Goal: Information Seeking & Learning: Stay updated

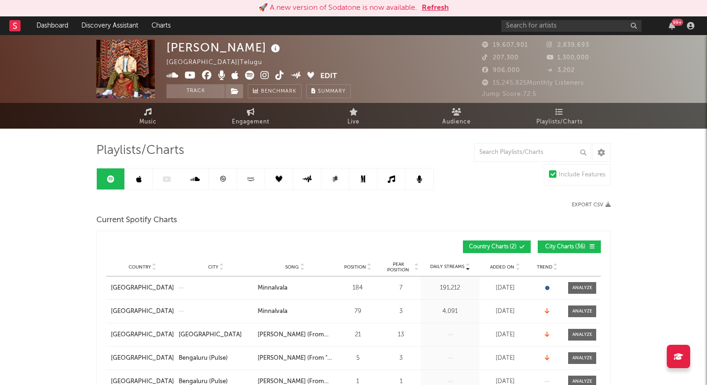
click at [436, 5] on button "Refresh" at bounding box center [435, 7] width 27 height 11
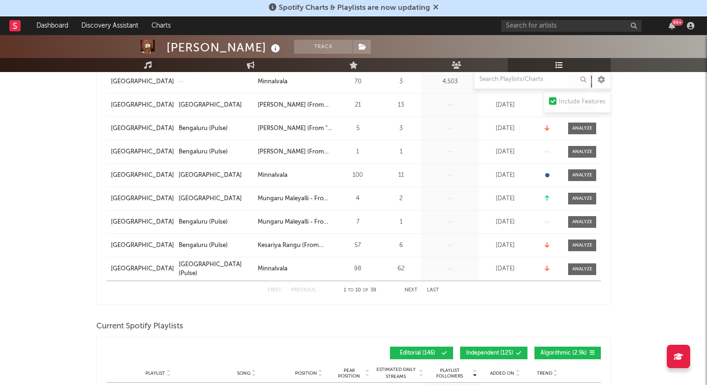
scroll to position [235, 0]
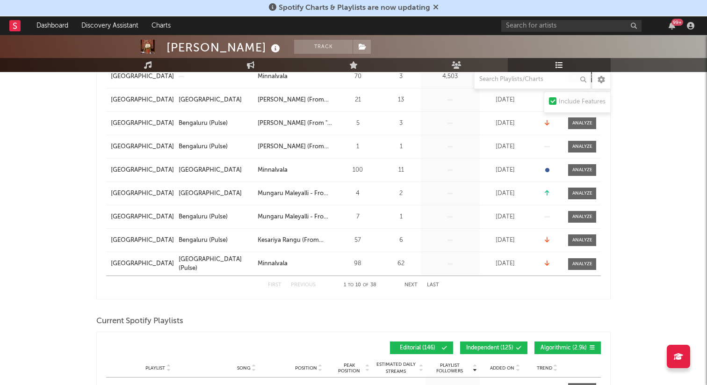
click at [407, 286] on button "Next" at bounding box center [410, 284] width 13 height 5
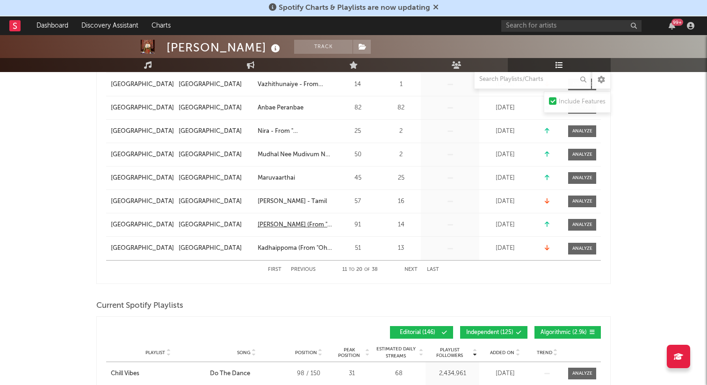
scroll to position [261, 0]
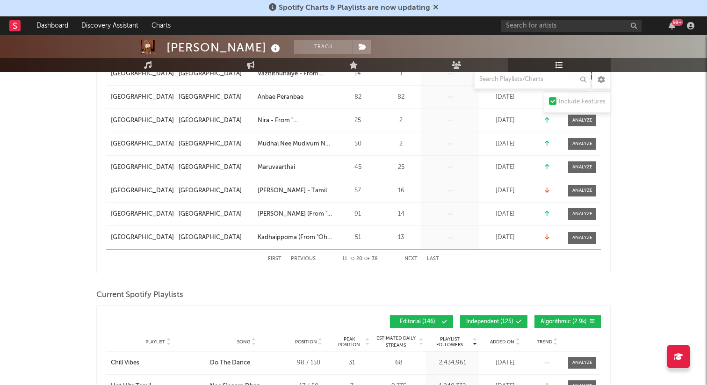
click at [413, 258] on button "Next" at bounding box center [410, 258] width 13 height 5
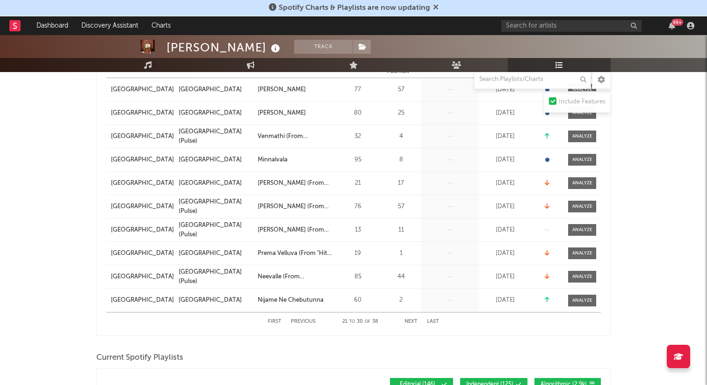
scroll to position [199, 0]
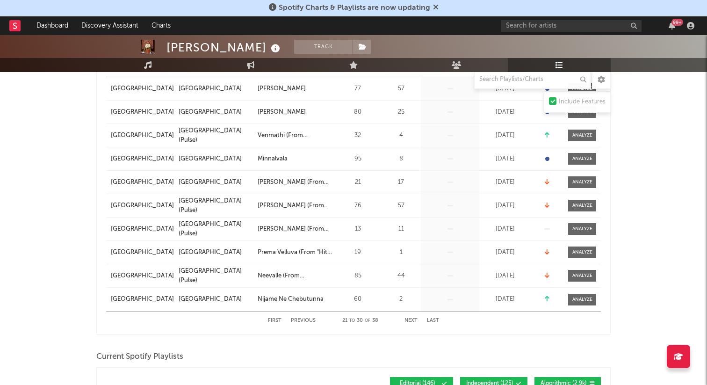
click at [410, 319] on button "Next" at bounding box center [410, 320] width 13 height 5
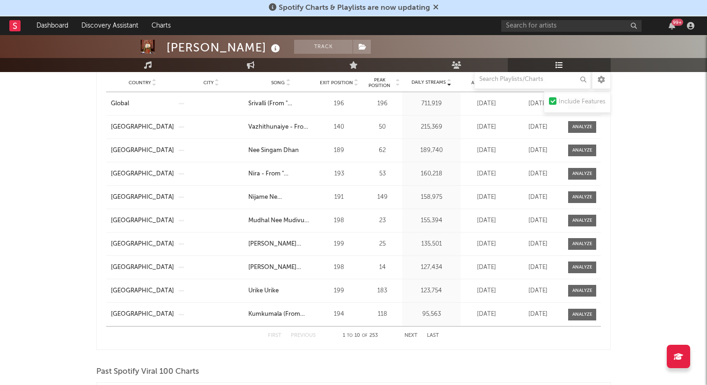
scroll to position [859, 0]
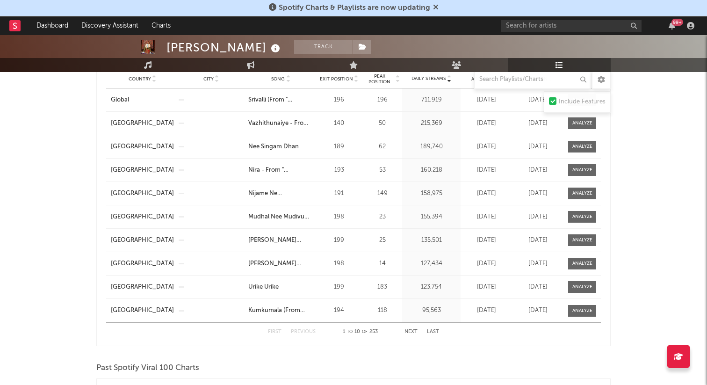
click at [408, 331] on button "Next" at bounding box center [410, 331] width 13 height 5
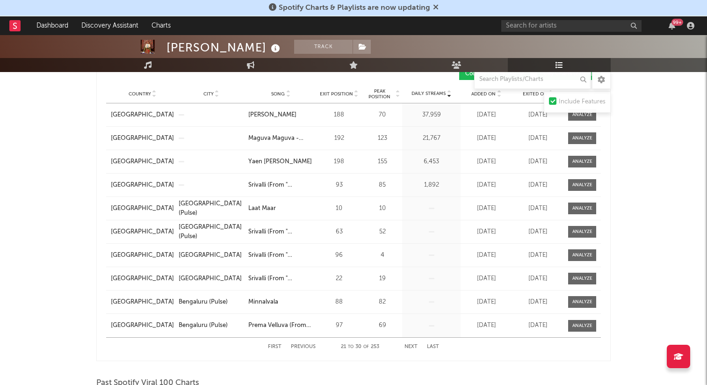
scroll to position [845, 0]
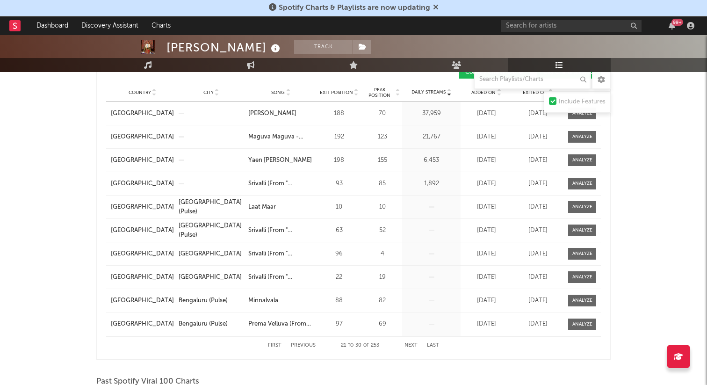
click at [410, 346] on button "Next" at bounding box center [410, 345] width 13 height 5
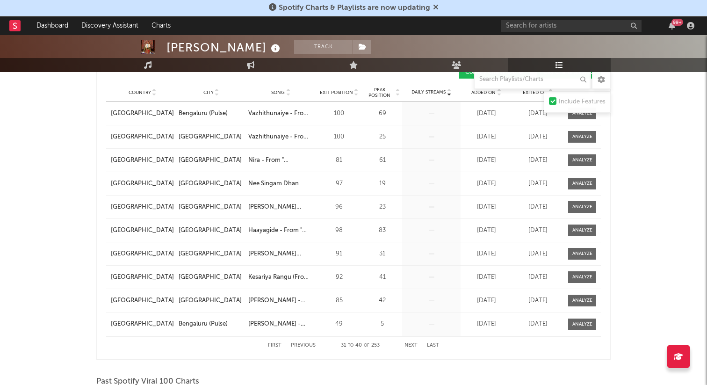
click at [410, 346] on button "Next" at bounding box center [410, 345] width 13 height 5
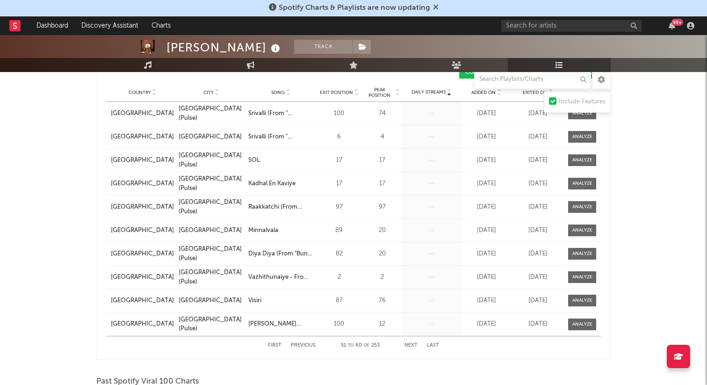
click at [410, 346] on button "Next" at bounding box center [410, 345] width 13 height 5
